Goal: Find specific page/section: Find specific page/section

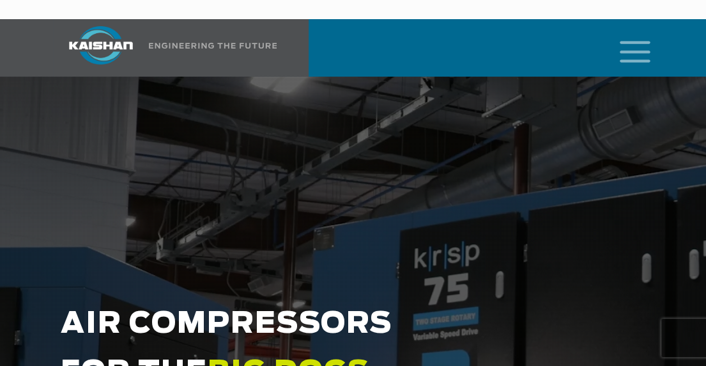
click at [636, 31] on icon "mobile menu" at bounding box center [635, 51] width 41 height 40
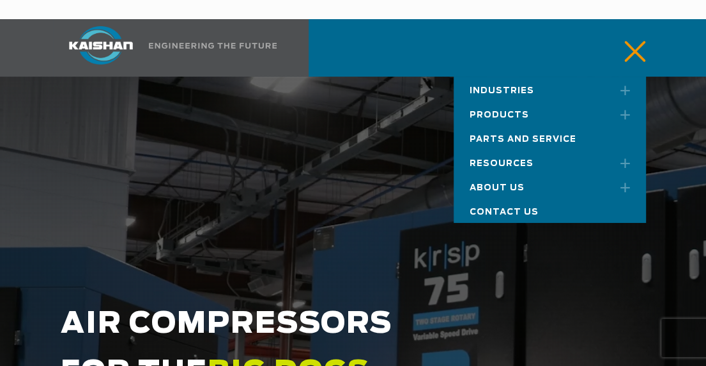
click at [624, 77] on link "Toggle submenu" at bounding box center [620, 91] width 32 height 28
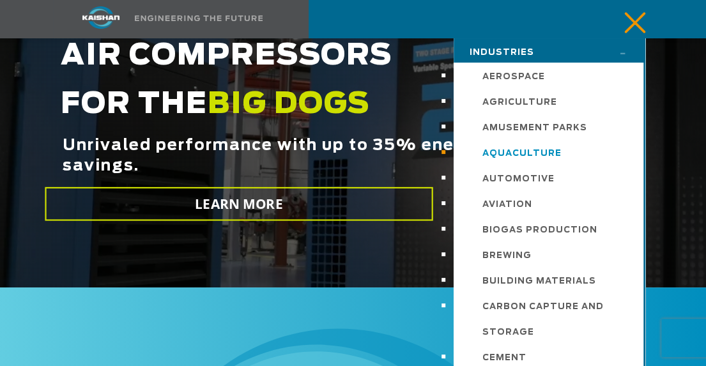
scroll to position [270, 0]
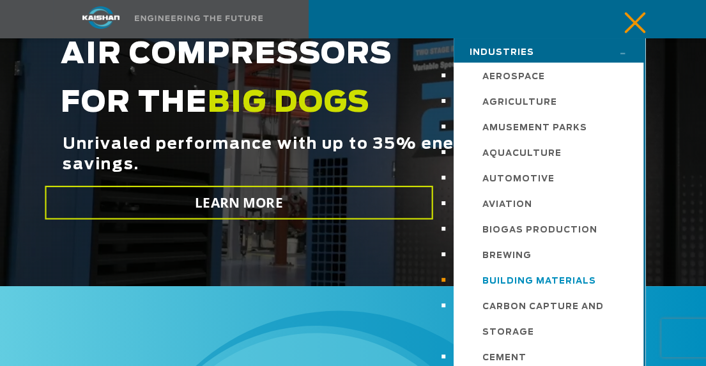
click at [525, 279] on span "Building Materials" at bounding box center [539, 281] width 114 height 8
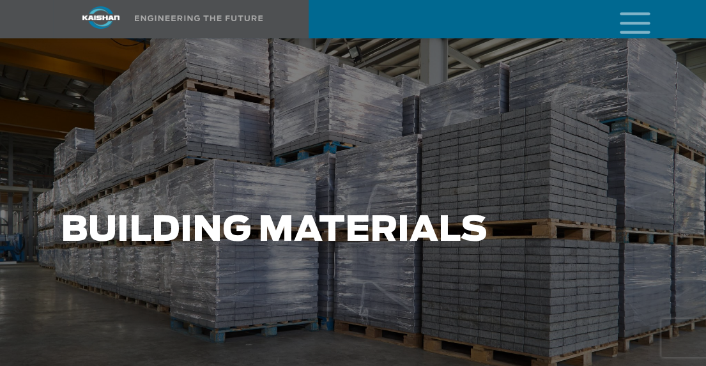
scroll to position [52, 0]
